Goal: Transaction & Acquisition: Purchase product/service

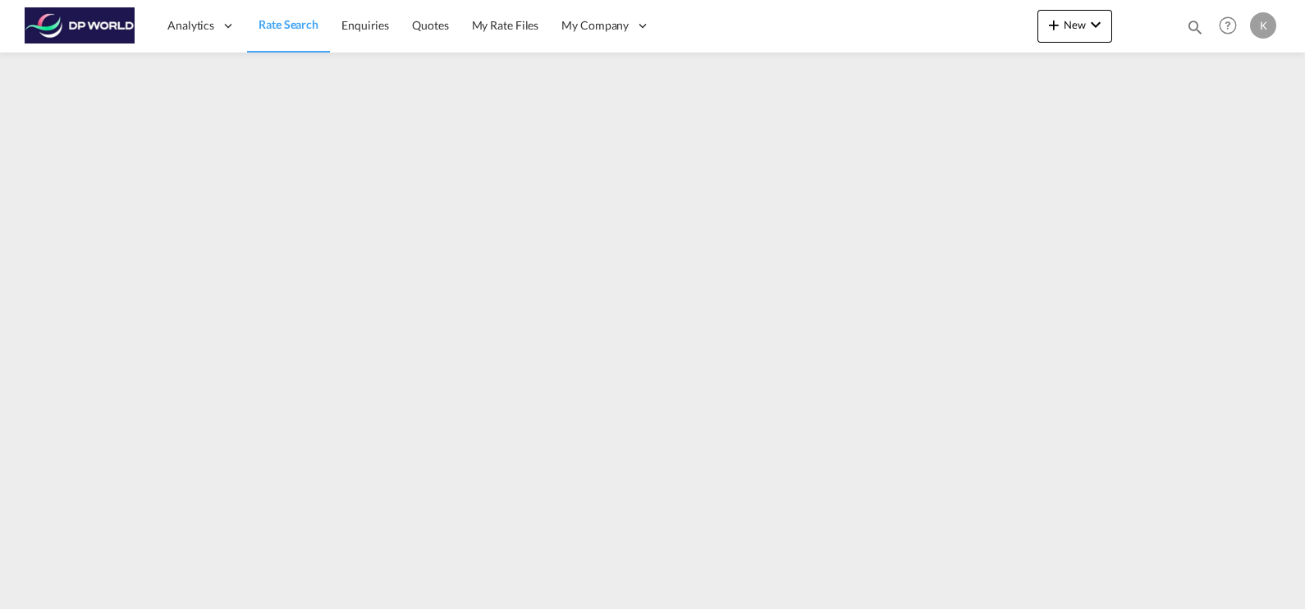
click at [282, 25] on span "Rate Search" at bounding box center [288, 24] width 60 height 14
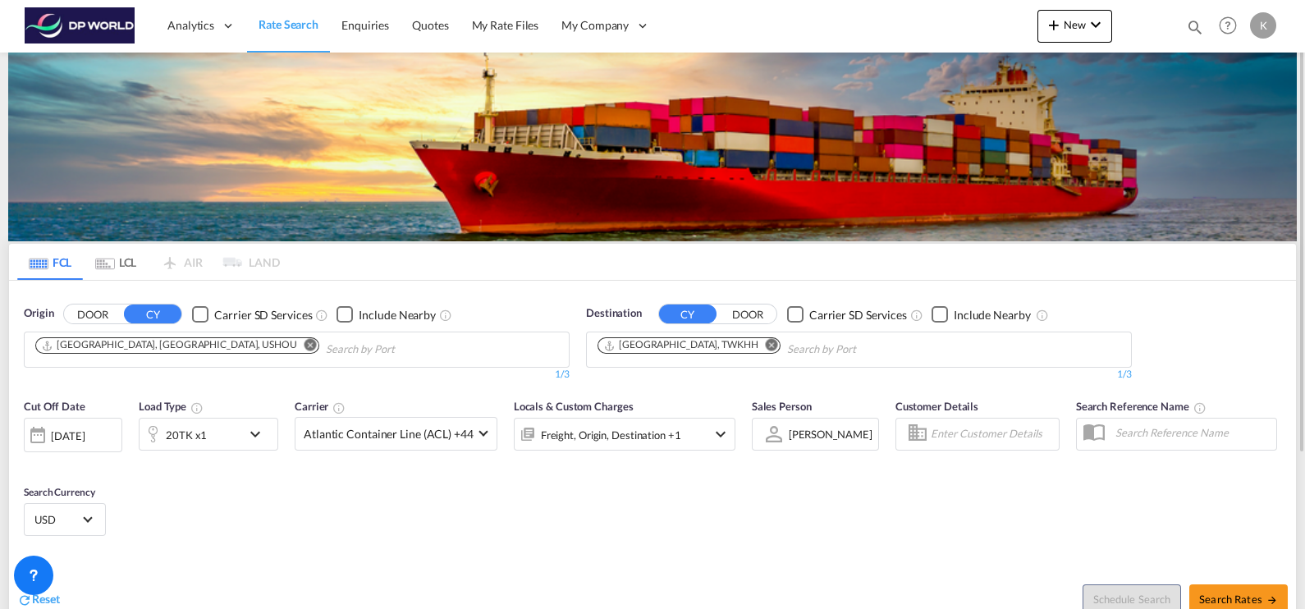
click at [304, 344] on md-icon "Remove" at bounding box center [310, 345] width 12 height 12
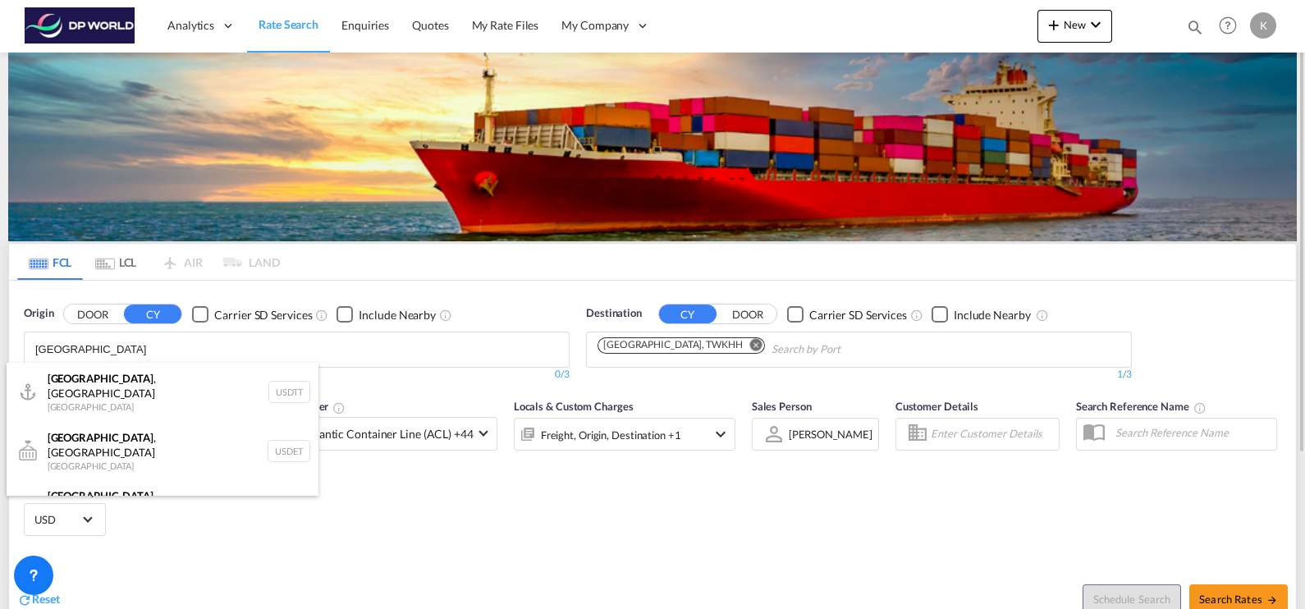
scroll to position [14, 0]
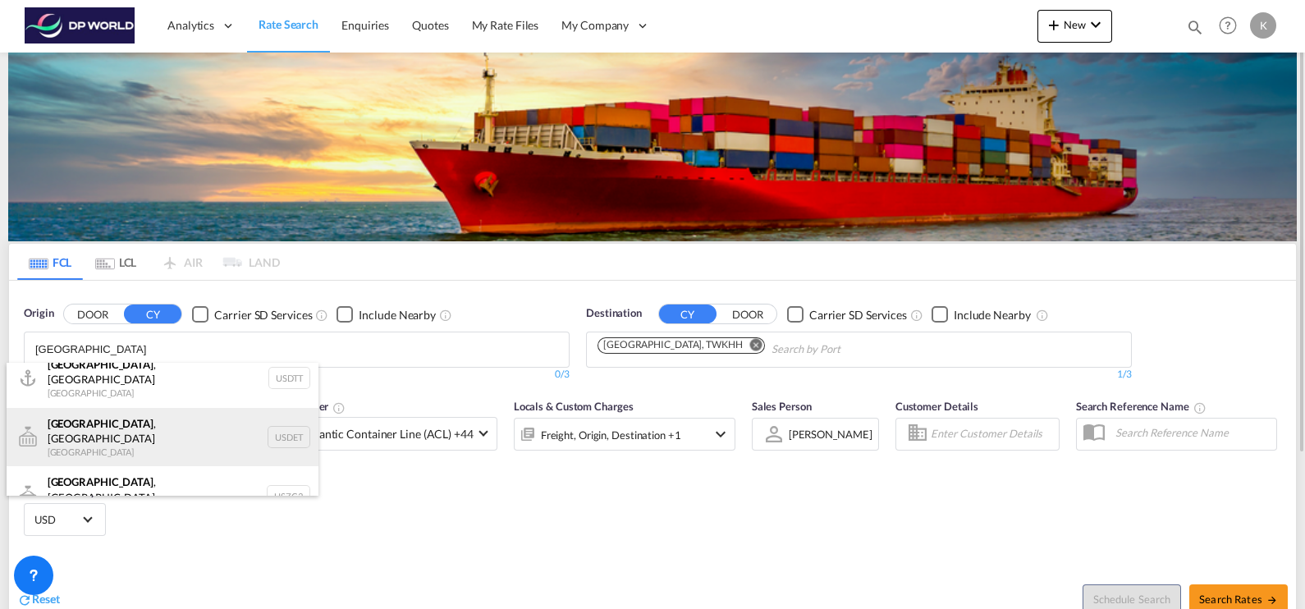
type input "[GEOGRAPHIC_DATA]"
click at [204, 423] on div "[GEOGRAPHIC_DATA] , [GEOGRAPHIC_DATA] [GEOGRAPHIC_DATA] USDET" at bounding box center [163, 437] width 312 height 59
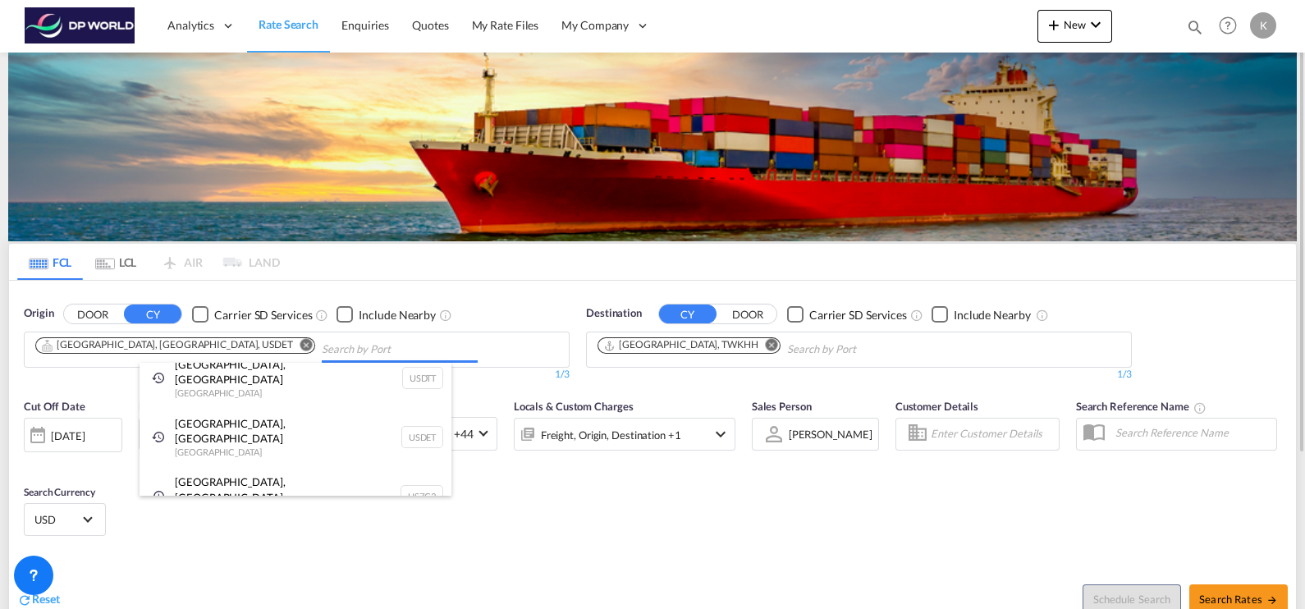
scroll to position [0, 0]
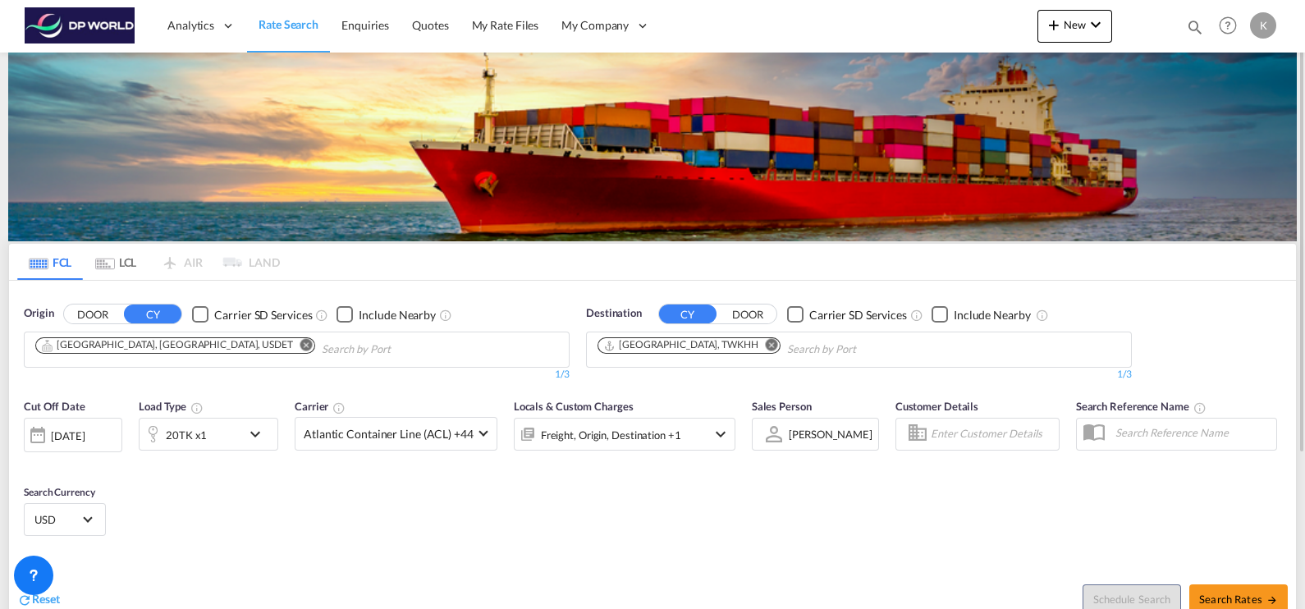
click at [766, 346] on md-icon "Remove" at bounding box center [772, 345] width 12 height 12
click at [685, 350] on body "Analytics Dashboard Rate Search Enquiries Quotes My Rate Files My Company" at bounding box center [652, 304] width 1305 height 609
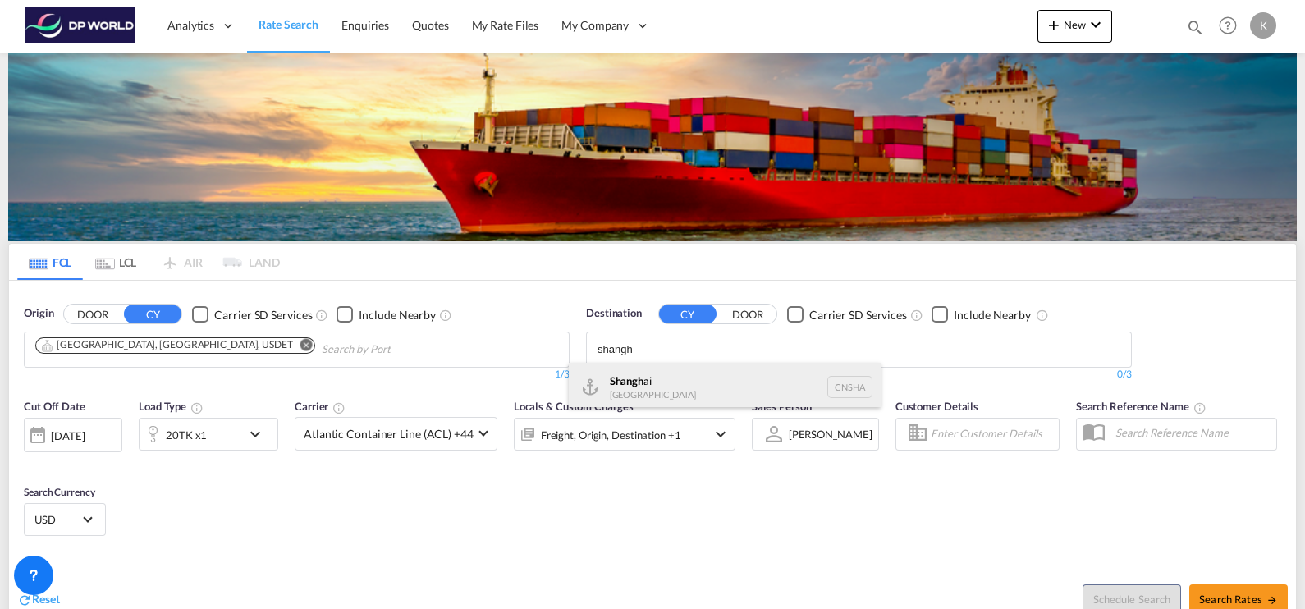
type input "shangh"
click at [689, 374] on div "Shangh ai China [GEOGRAPHIC_DATA]" at bounding box center [725, 387] width 312 height 49
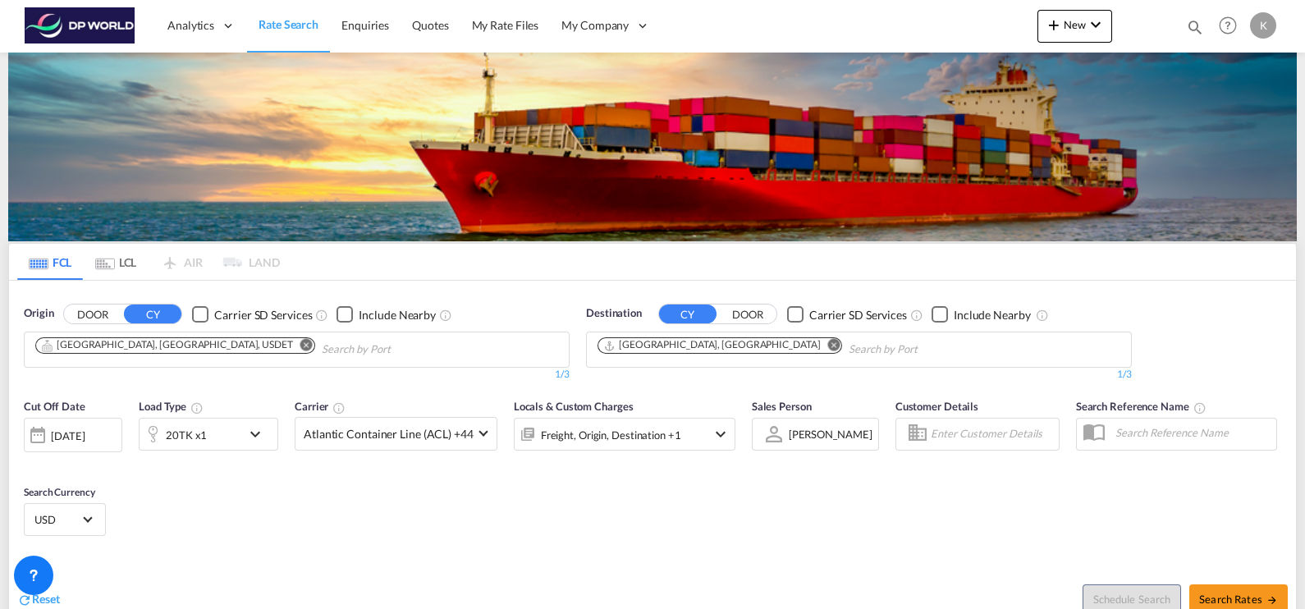
click at [250, 427] on md-icon "icon-chevron-down" at bounding box center [259, 434] width 28 height 20
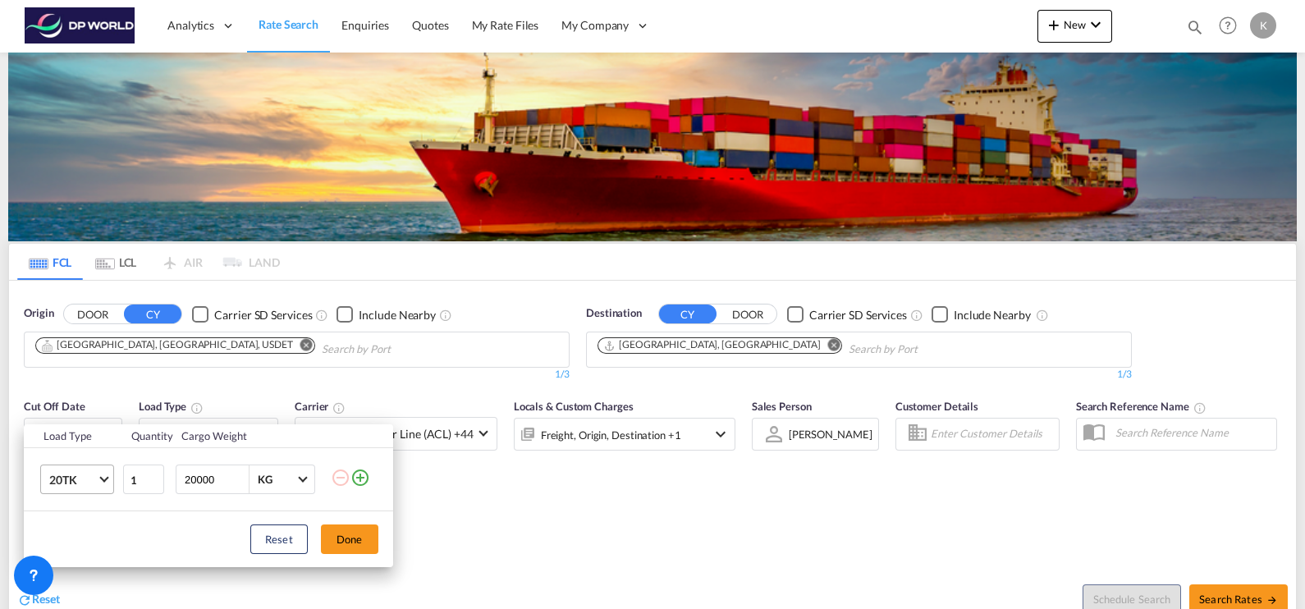
click at [106, 480] on md-select-value "20TK" at bounding box center [81, 479] width 66 height 28
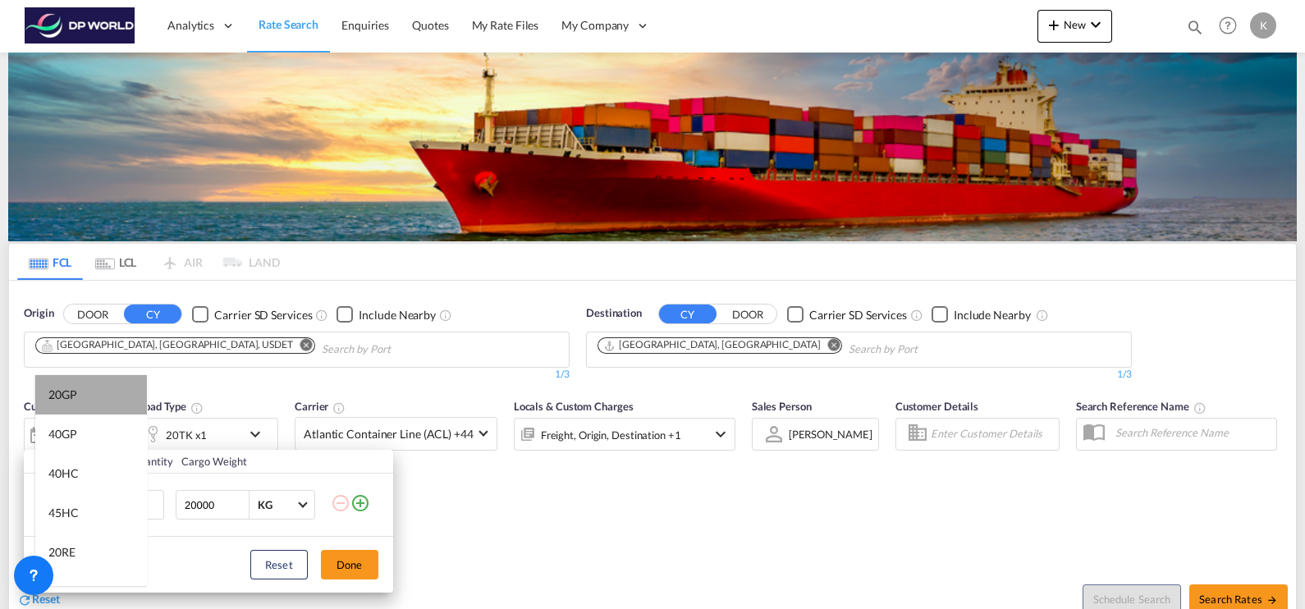
click at [98, 396] on md-option "20GP" at bounding box center [91, 394] width 112 height 39
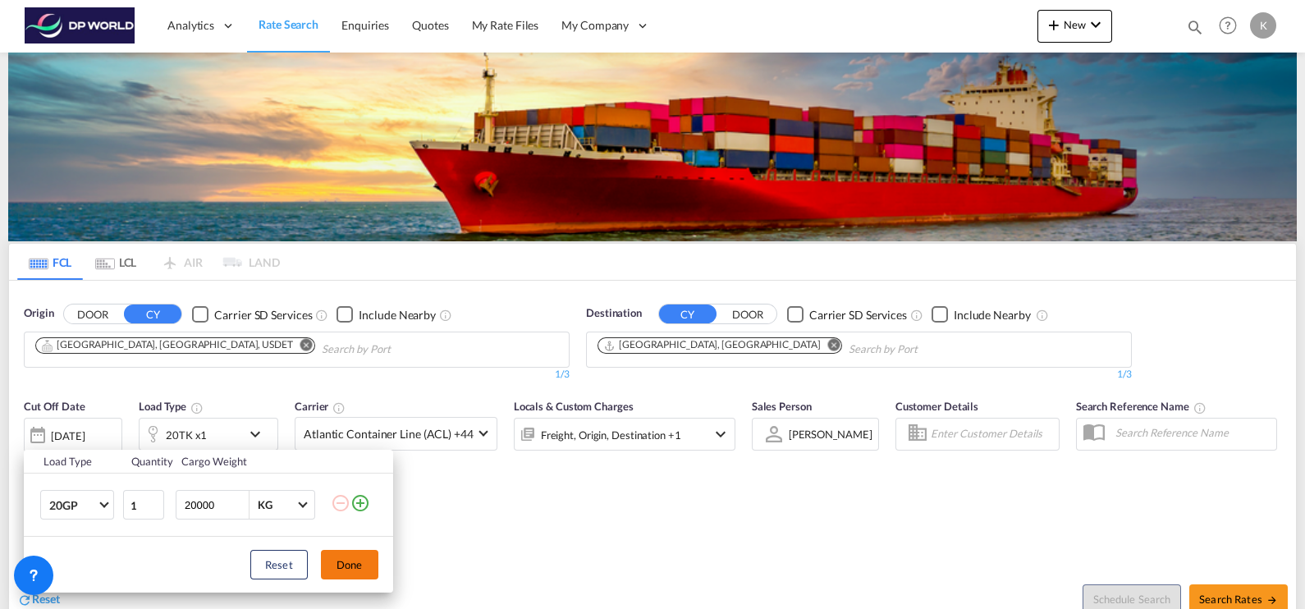
click at [354, 572] on button "Done" at bounding box center [349, 565] width 57 height 30
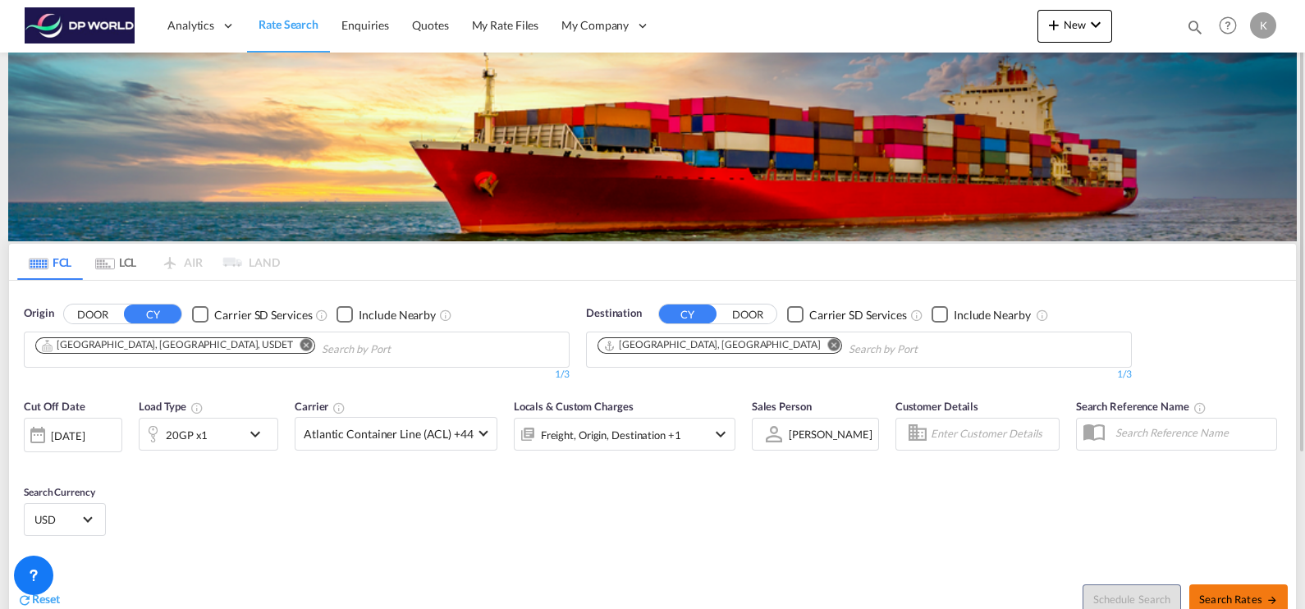
click at [1219, 586] on button "Search Rates" at bounding box center [1238, 599] width 98 height 30
type input "USDET to CNSHA / [DATE]"
